Goal: Task Accomplishment & Management: Use online tool/utility

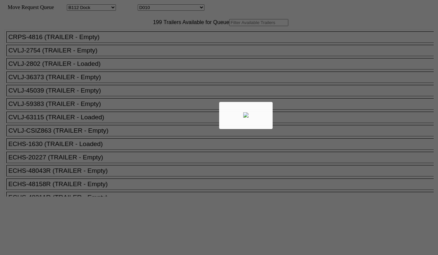
select select "121"
select select "3256"
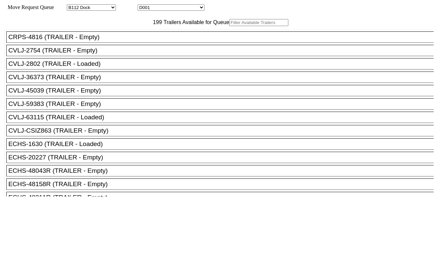
click at [229, 26] on input "text" at bounding box center [258, 22] width 59 height 7
paste input "MRSU7501504"
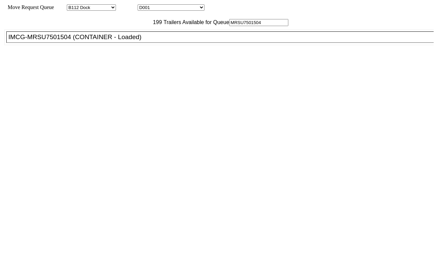
type input "MRSU7501504"
click at [114, 41] on div "IMCG-MRSU7501504 (CONTAINER - Loaded)" at bounding box center [222, 36] width 429 height 7
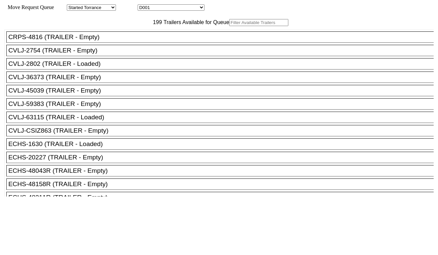
click at [229, 26] on input "text" at bounding box center [258, 22] width 59 height 7
paste input "SLEU4008562"
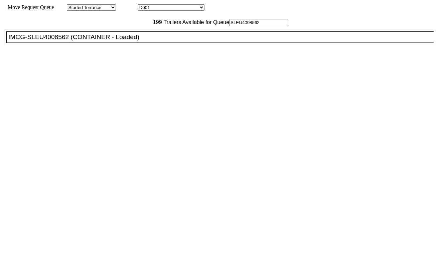
type input "SLEU4008562"
click at [120, 41] on div "IMCG-SLEU4008562 (CONTAINER - Loaded)" at bounding box center [222, 36] width 429 height 7
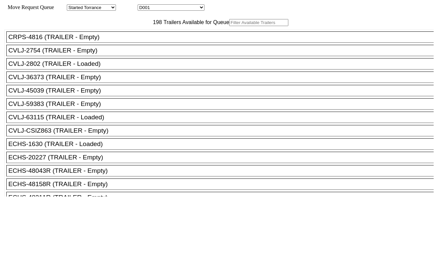
click at [229, 26] on input "text" at bounding box center [258, 22] width 59 height 7
paste input "CAIU7400192"
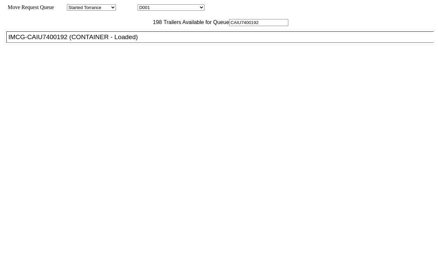
type input "CAIU7400192"
click at [118, 41] on div "IMCG-CAIU7400192 (CONTAINER - Loaded)" at bounding box center [222, 36] width 429 height 7
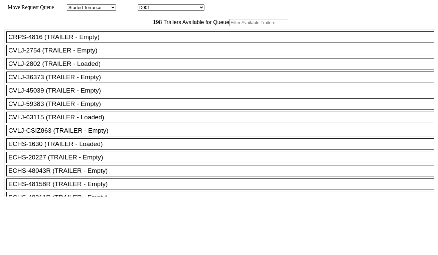
click at [229, 26] on input "text" at bounding box center [258, 22] width 59 height 7
paste input "FFAU4044205"
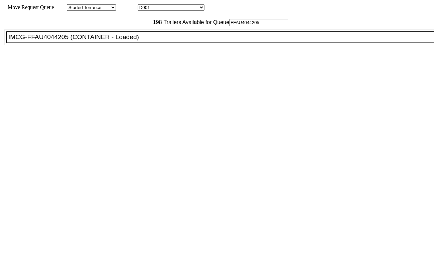
type input "FFAU4044205"
click at [113, 41] on div "IMCG-FFAU4044205 (CONTAINER - Loaded)" at bounding box center [222, 36] width 429 height 7
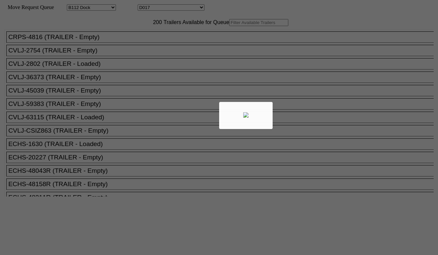
select select "121"
select select "3263"
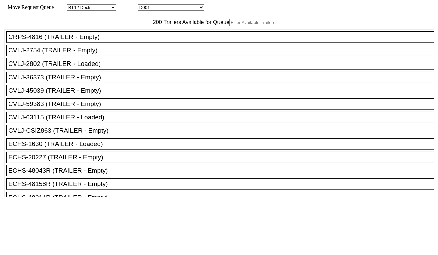
click at [229, 26] on input "text" at bounding box center [258, 22] width 59 height 7
paste input "TCNU7465480"
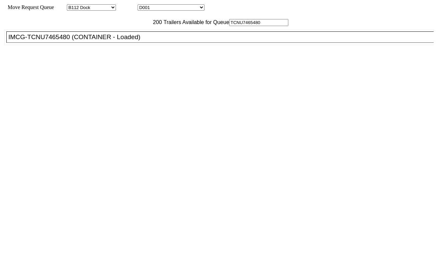
type input "TCNU7465480"
click at [112, 41] on div "IMCG-TCNU7465480 (CONTAINER - Loaded)" at bounding box center [222, 36] width 429 height 7
